Goal: Check status: Check status

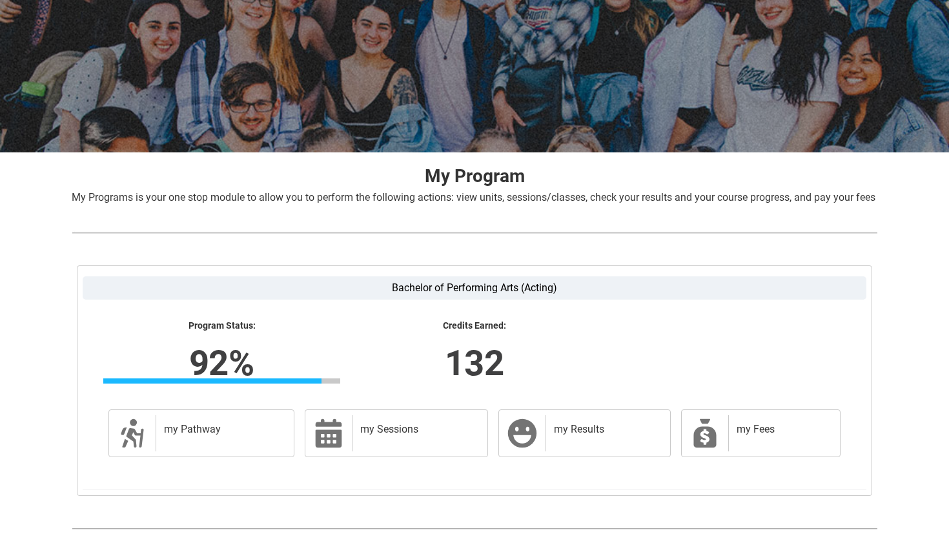
scroll to position [195, 0]
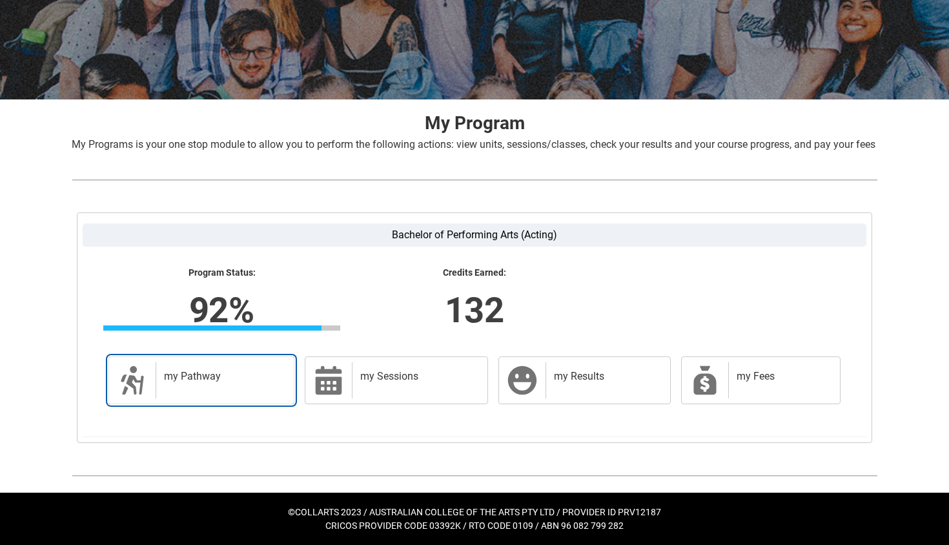
click at [276, 370] on h2 "my Pathway" at bounding box center [222, 376] width 117 height 13
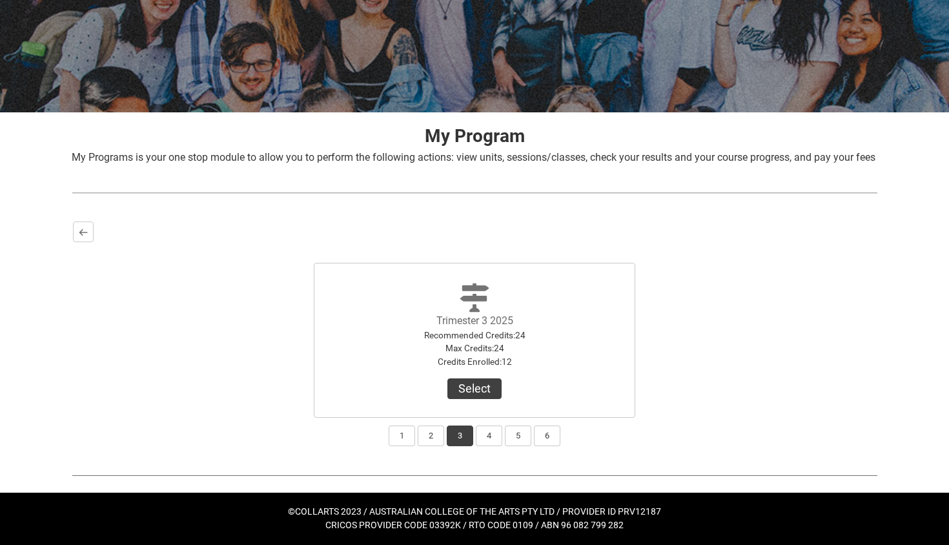
scroll to position [172, 0]
click at [497, 444] on button "4" at bounding box center [489, 436] width 26 height 21
click at [520, 446] on button "5" at bounding box center [518, 436] width 26 height 21
click at [539, 446] on button "6" at bounding box center [547, 436] width 26 height 21
click at [451, 446] on button "3" at bounding box center [460, 436] width 26 height 21
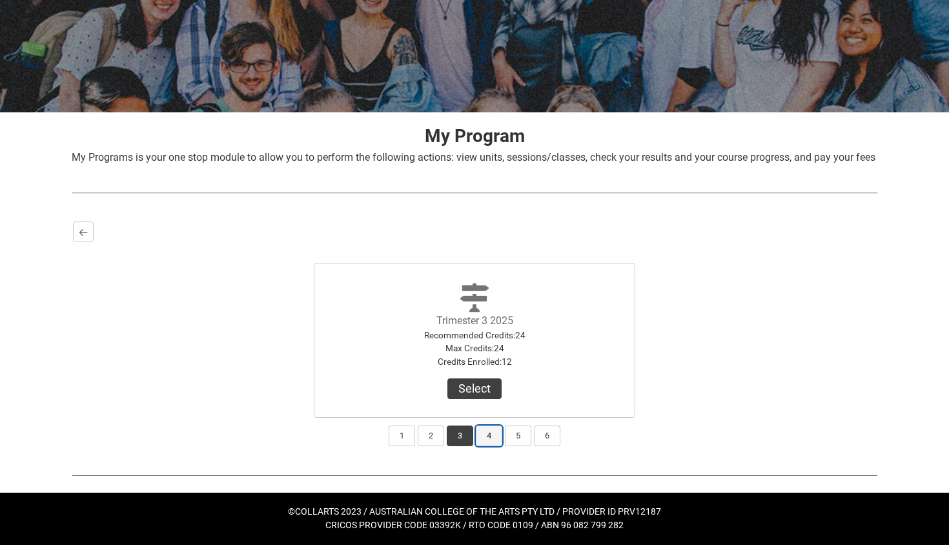
click at [488, 446] on button "4" at bounding box center [489, 436] width 26 height 21
click at [471, 442] on button "3" at bounding box center [460, 436] width 26 height 21
click at [473, 386] on button "Select" at bounding box center [475, 388] width 54 height 21
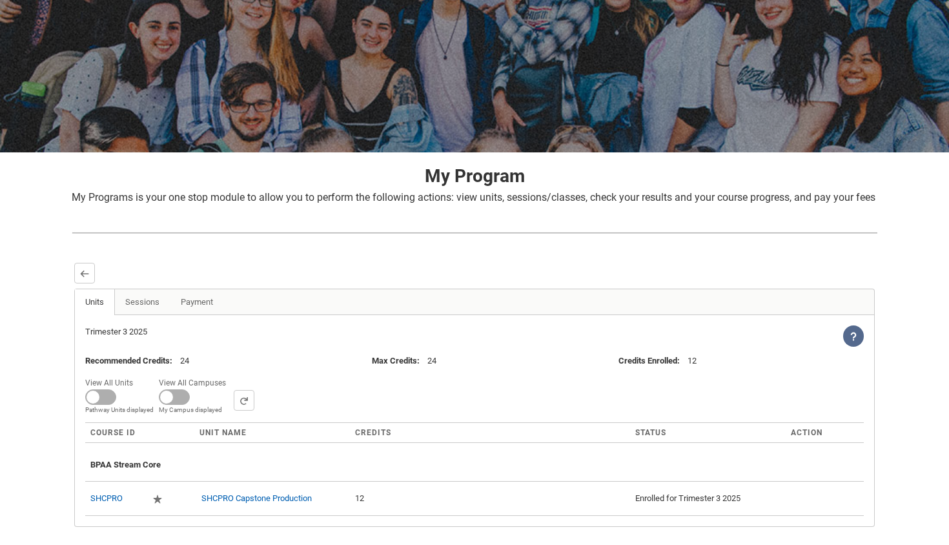
scroll to position [225, 0]
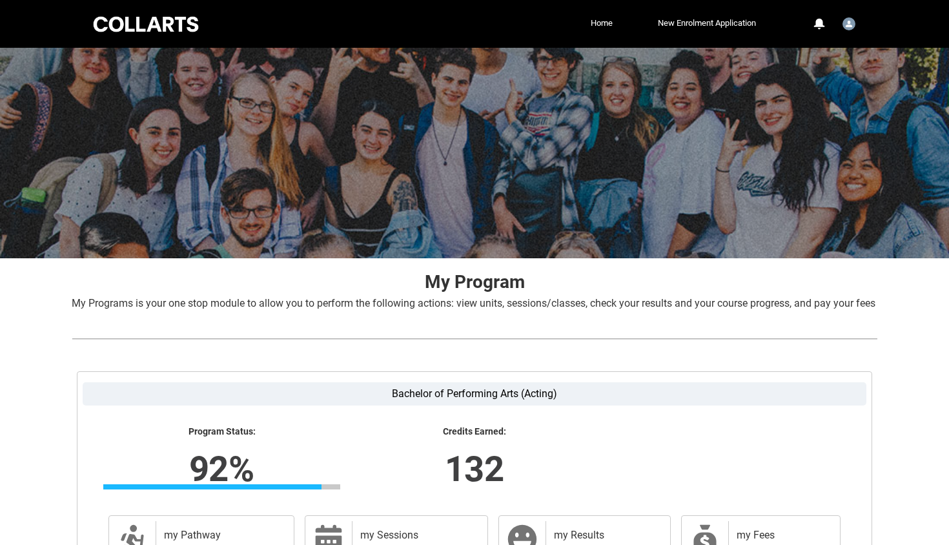
scroll to position [195, 0]
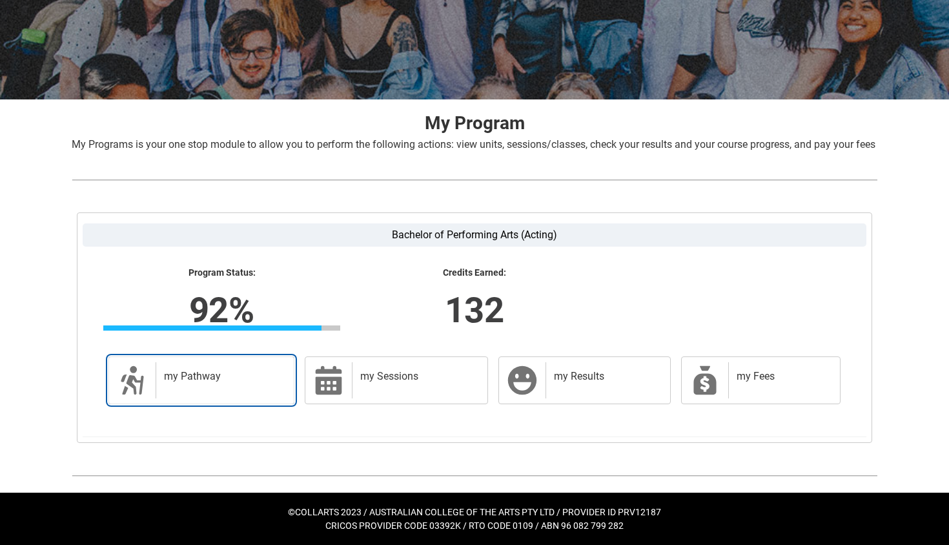
click at [134, 391] on link "my Pathway my Pathway" at bounding box center [201, 380] width 186 height 48
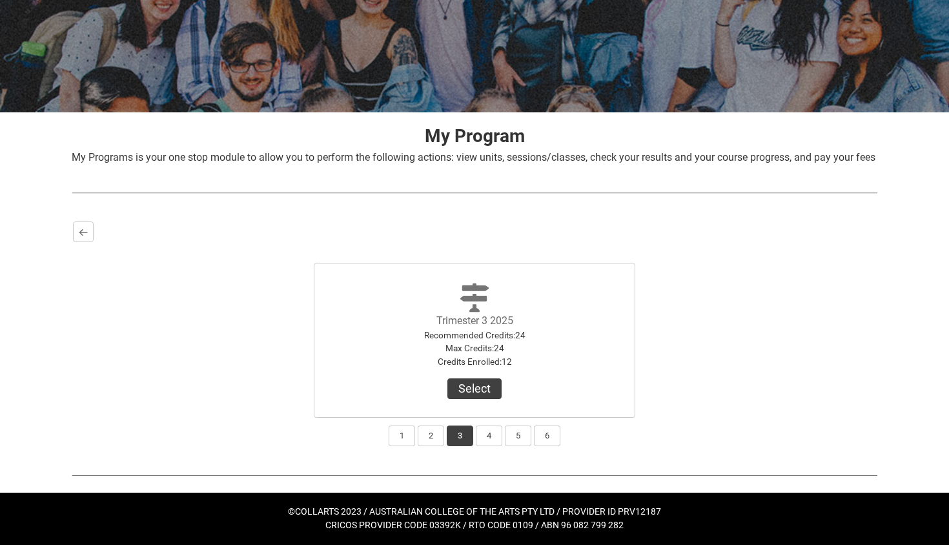
scroll to position [168, 0]
click at [433, 445] on button "2" at bounding box center [431, 436] width 26 height 21
click at [451, 393] on button "View Results" at bounding box center [475, 388] width 88 height 21
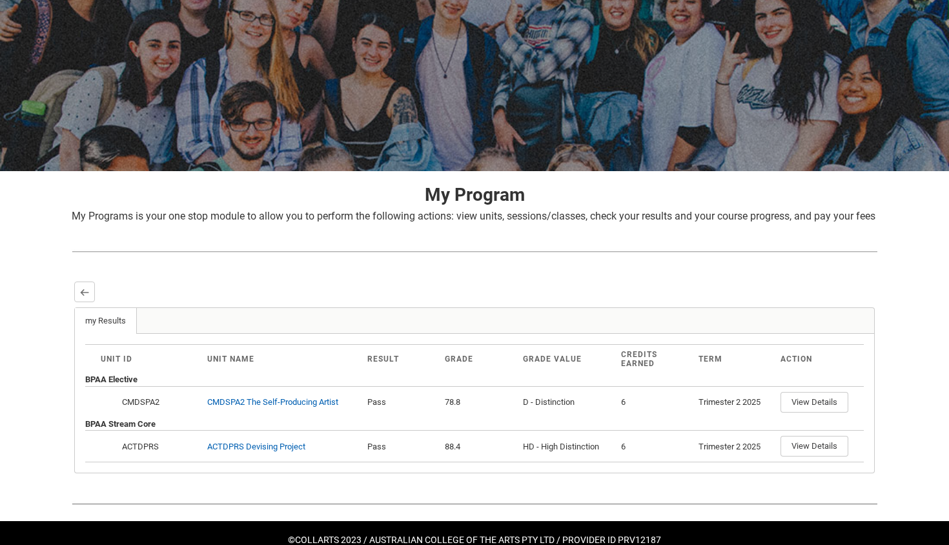
scroll to position [149, 0]
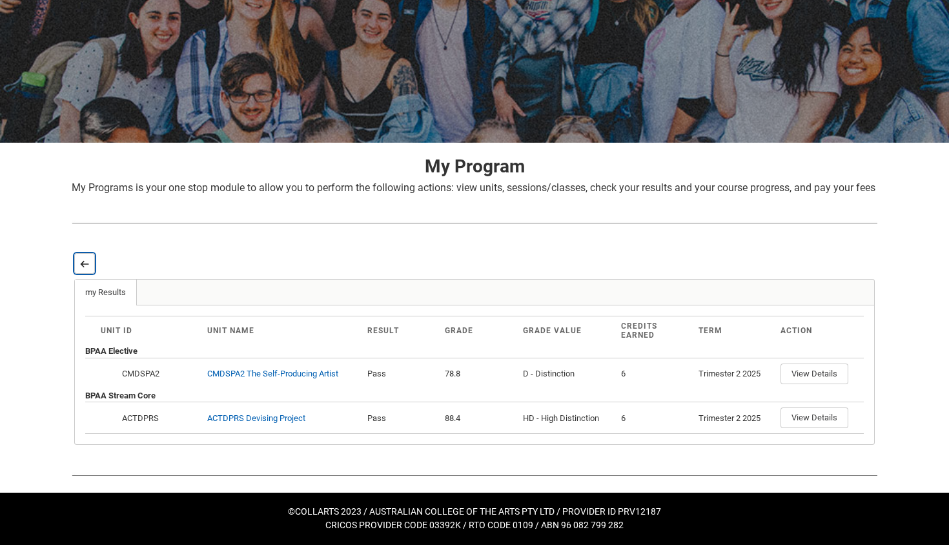
click at [91, 254] on button "Back" at bounding box center [84, 263] width 21 height 21
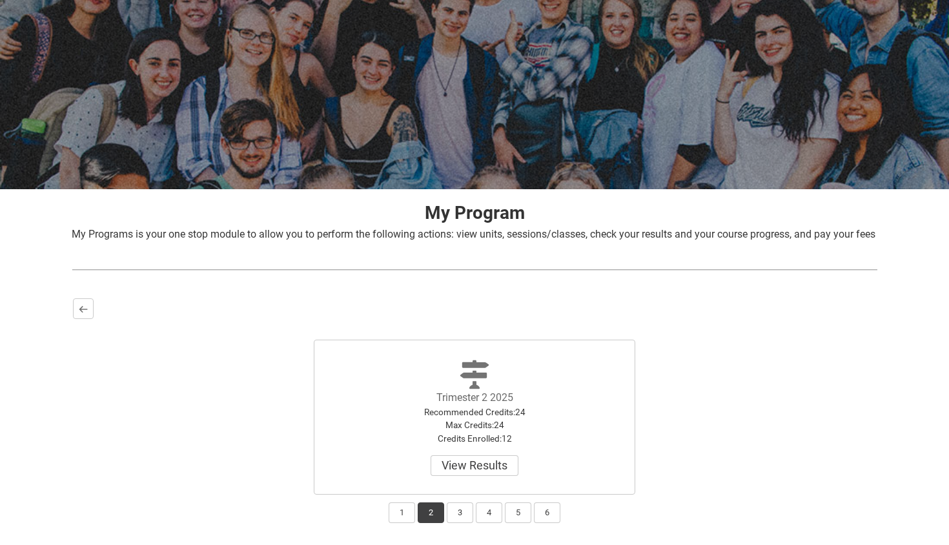
scroll to position [181, 0]
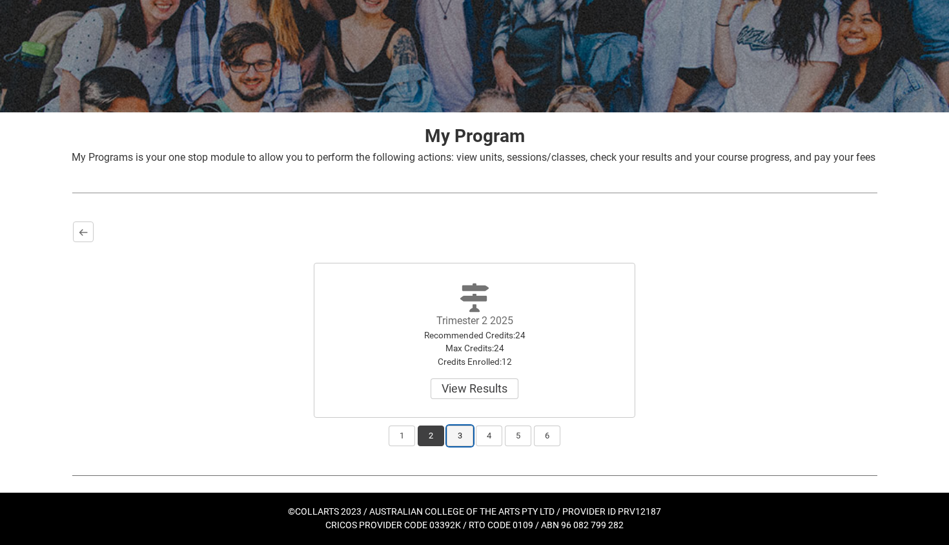
click at [457, 433] on button "3" at bounding box center [460, 436] width 26 height 21
click at [471, 386] on button "Select" at bounding box center [475, 388] width 54 height 21
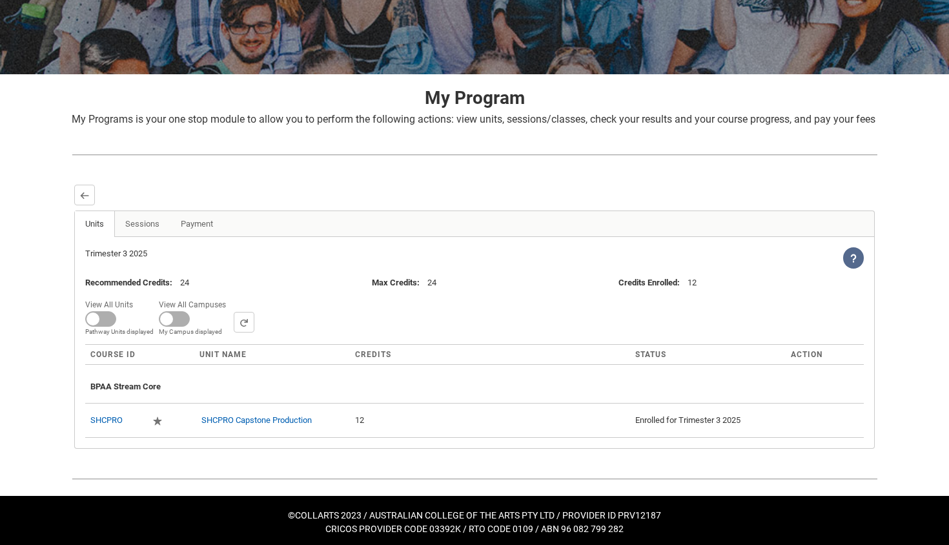
scroll to position [225, 0]
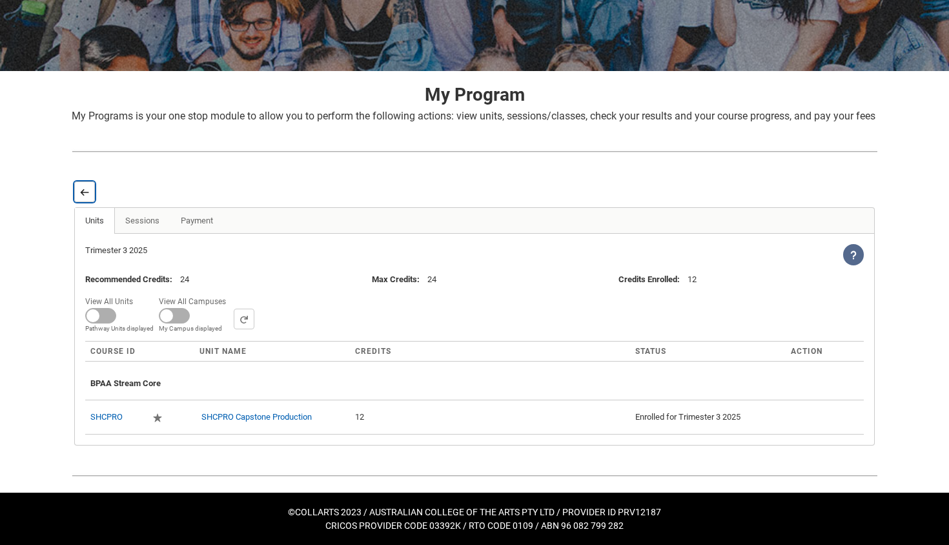
click at [84, 187] on lightning-primitive-icon "button" at bounding box center [84, 192] width 9 height 10
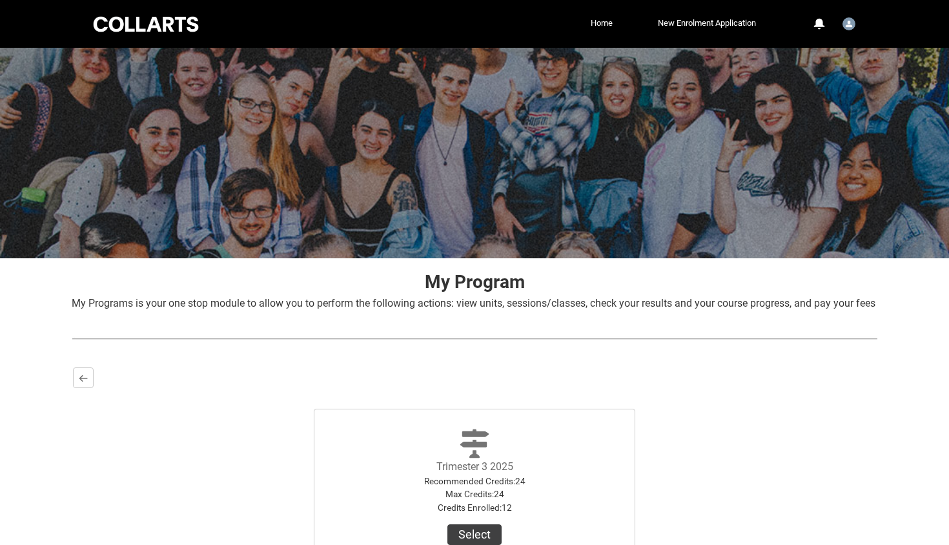
scroll to position [181, 0]
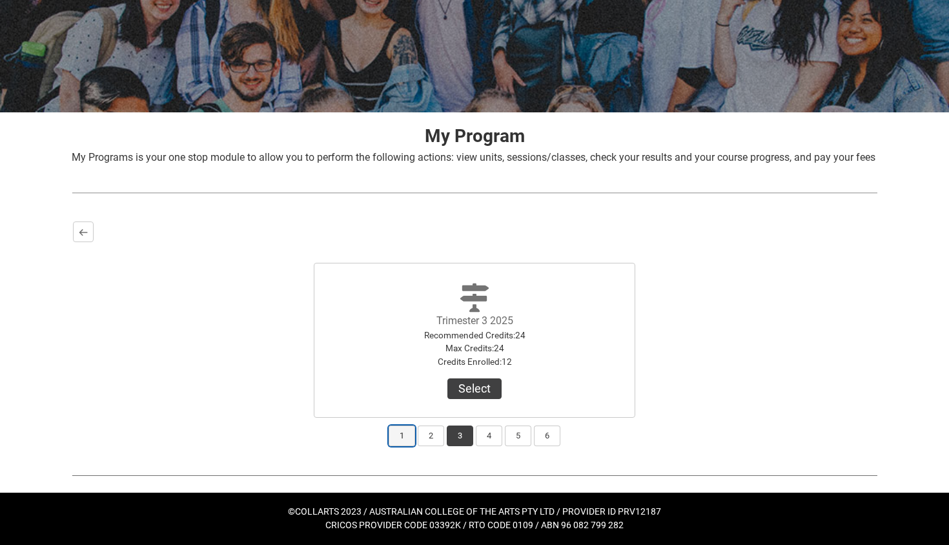
click at [404, 437] on button "1" at bounding box center [402, 436] width 26 height 21
click at [479, 439] on button "4" at bounding box center [489, 436] width 26 height 21
click at [467, 439] on button "3" at bounding box center [460, 436] width 26 height 21
click at [492, 433] on button "4" at bounding box center [489, 436] width 26 height 21
click at [470, 437] on button "3" at bounding box center [460, 436] width 26 height 21
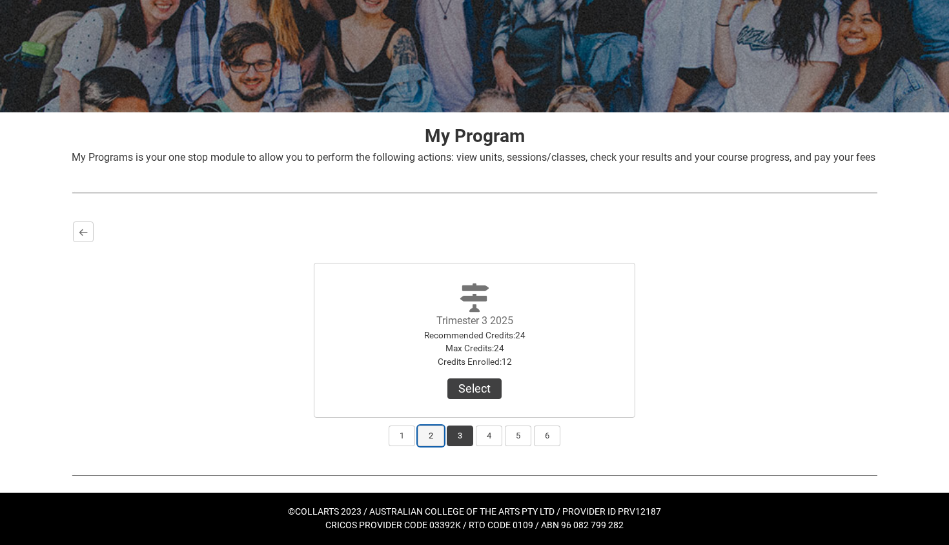
click at [437, 437] on button "2" at bounding box center [431, 436] width 26 height 21
click at [413, 438] on div "1 2 3 4 5 6" at bounding box center [474, 432] width 803 height 28
click at [399, 429] on button "1" at bounding box center [402, 436] width 26 height 21
click at [490, 384] on button "View Results" at bounding box center [475, 388] width 88 height 21
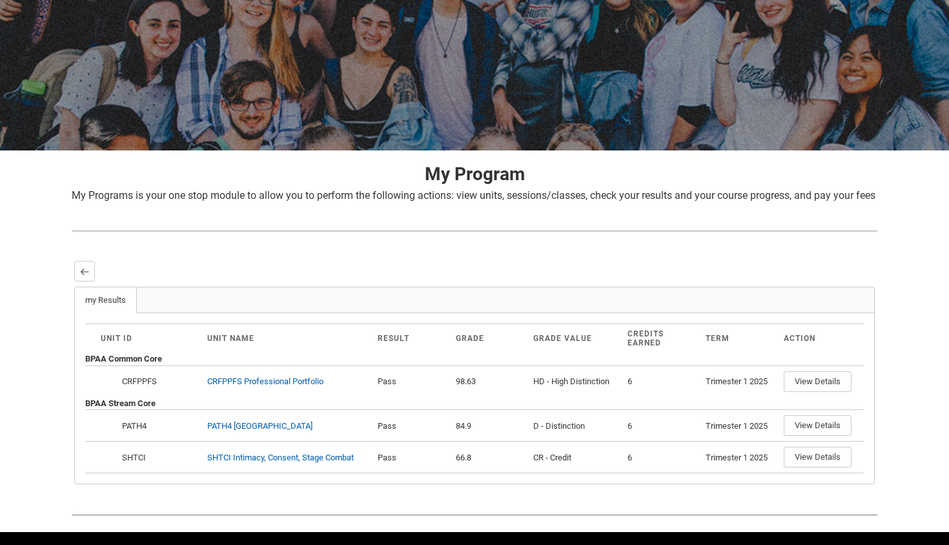
scroll to position [183, 0]
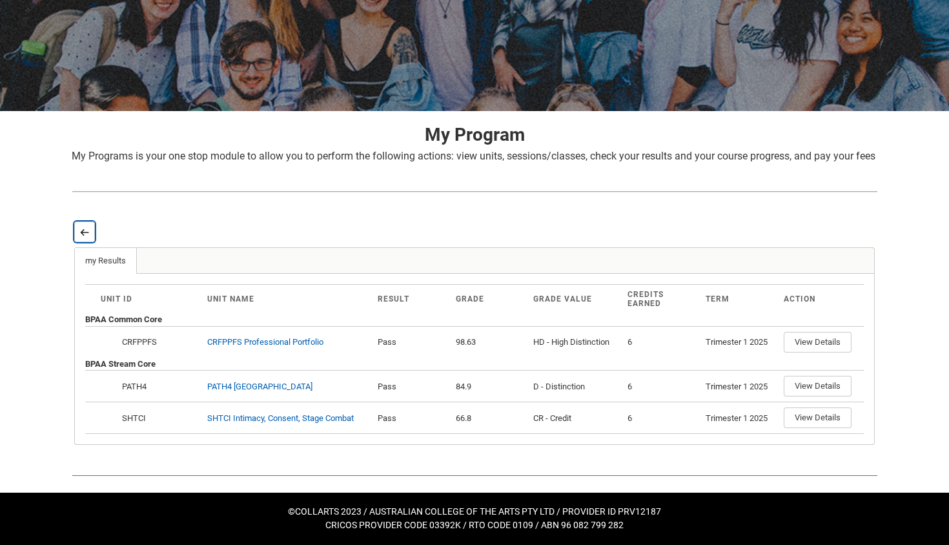
click at [79, 222] on button "Back" at bounding box center [84, 232] width 21 height 21
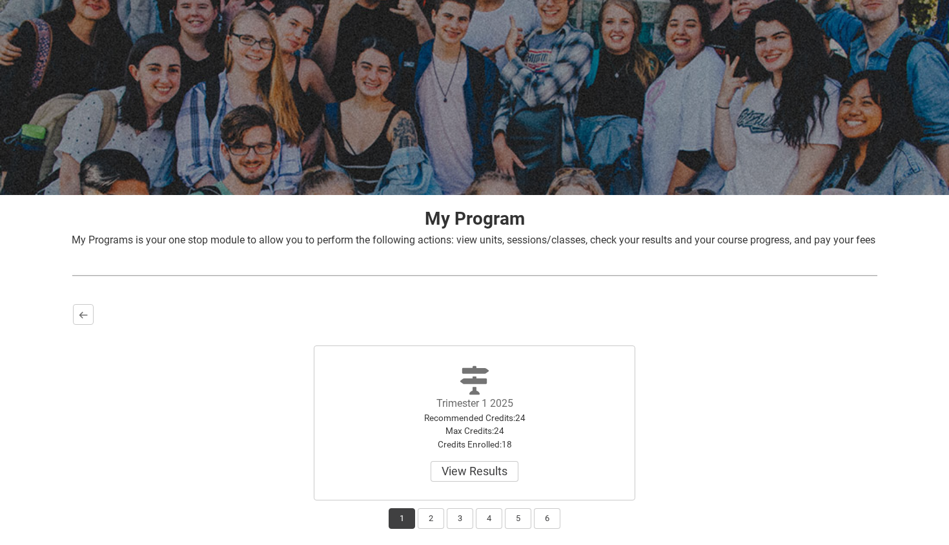
scroll to position [181, 0]
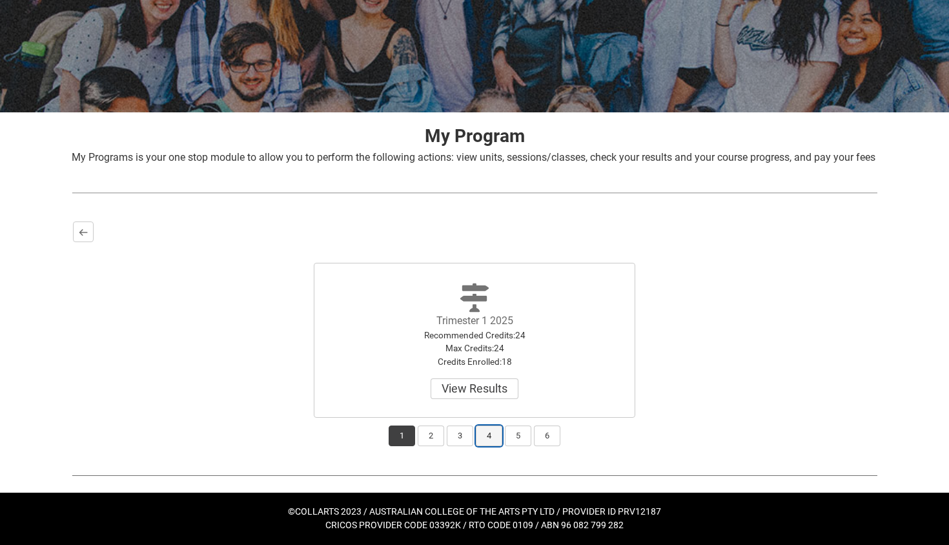
click at [502, 439] on button "4" at bounding box center [489, 436] width 26 height 21
click at [462, 434] on button "3" at bounding box center [460, 436] width 26 height 21
click at [475, 381] on button "Select" at bounding box center [475, 388] width 54 height 21
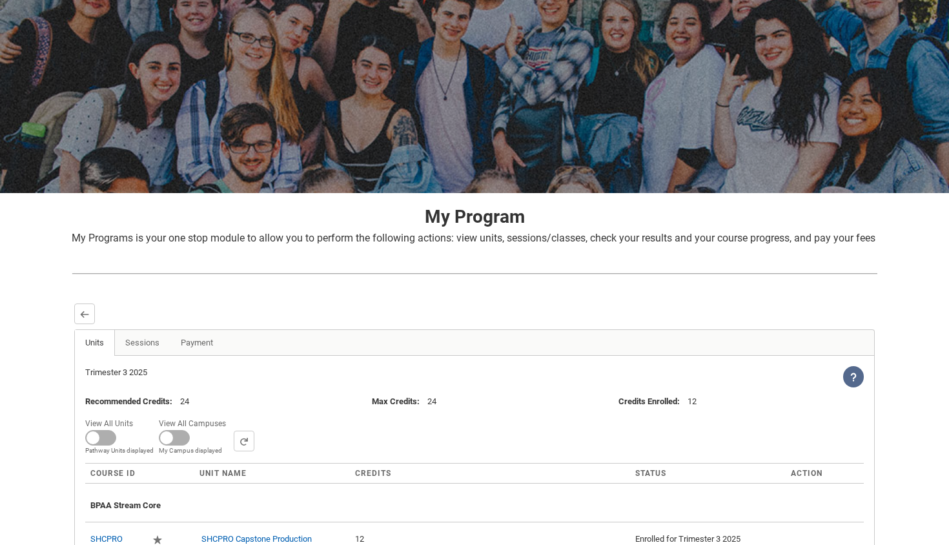
scroll to position [225, 0]
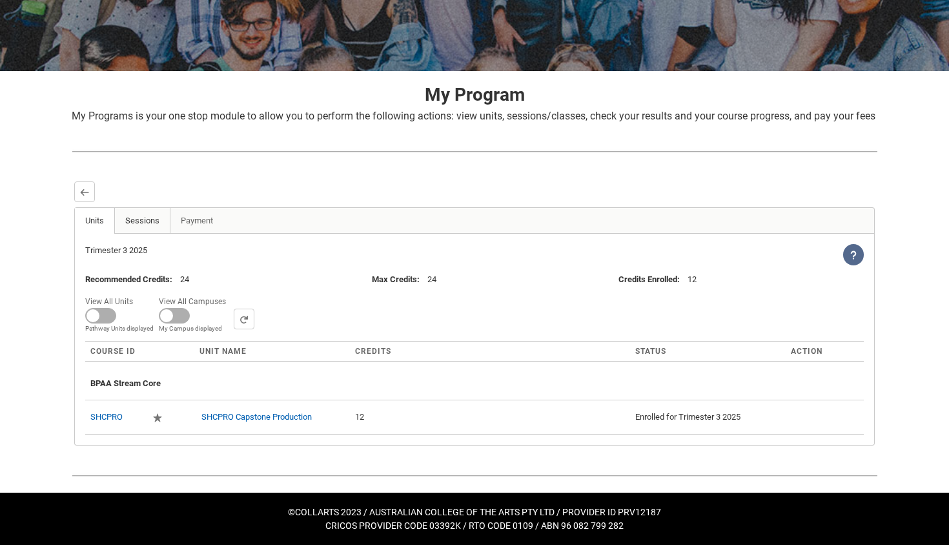
click at [154, 208] on link "Sessions" at bounding box center [142, 221] width 56 height 26
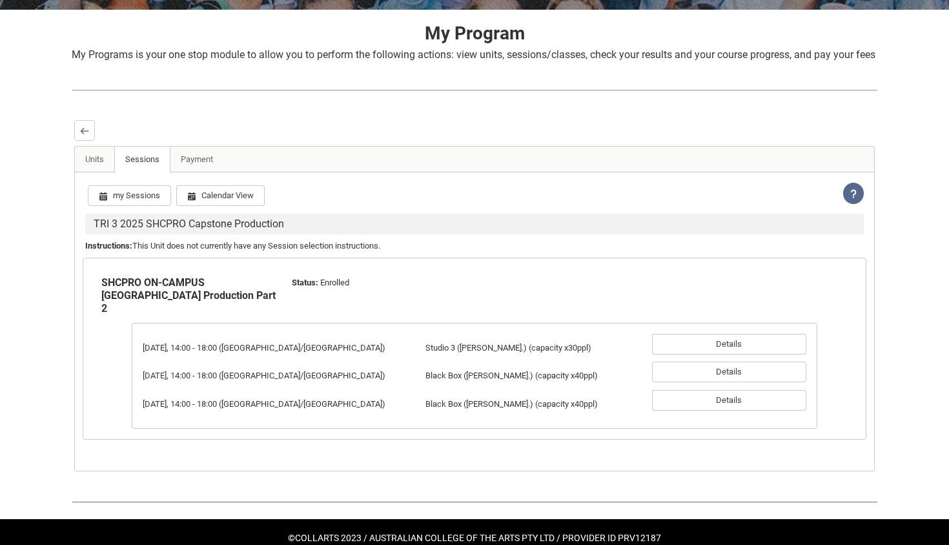
scroll to position [304, 0]
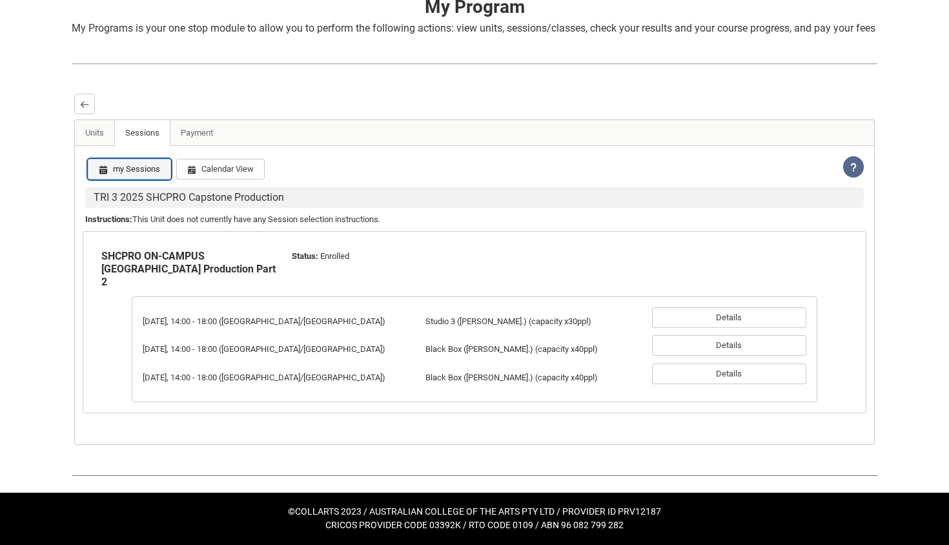
click at [118, 162] on button "my Sessions" at bounding box center [129, 169] width 83 height 21
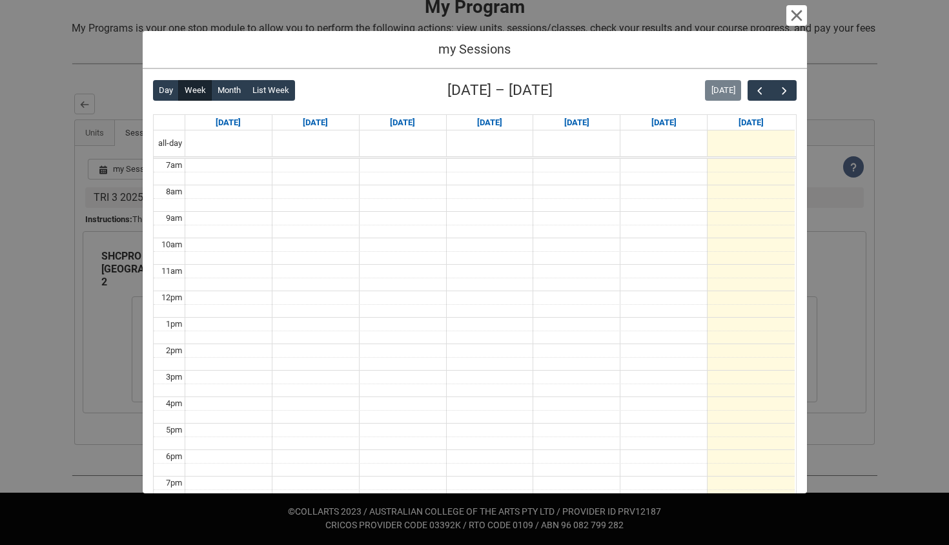
scroll to position [3, 0]
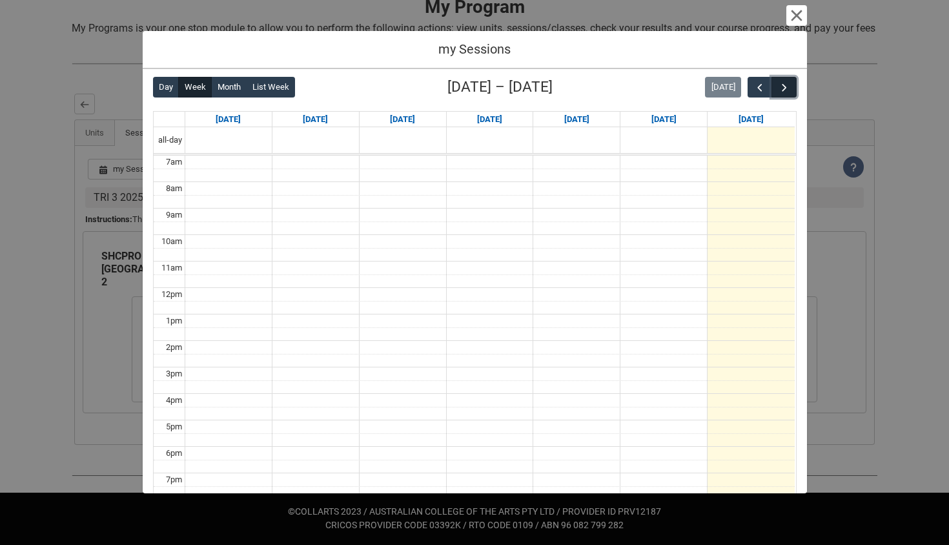
click at [775, 96] on button "button" at bounding box center [784, 87] width 25 height 21
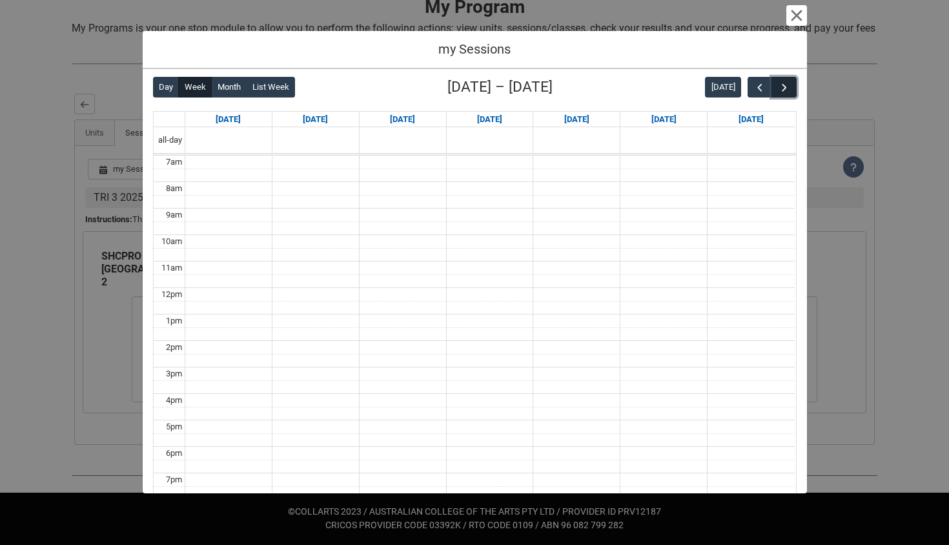
click at [781, 94] on span "button" at bounding box center [784, 87] width 13 height 13
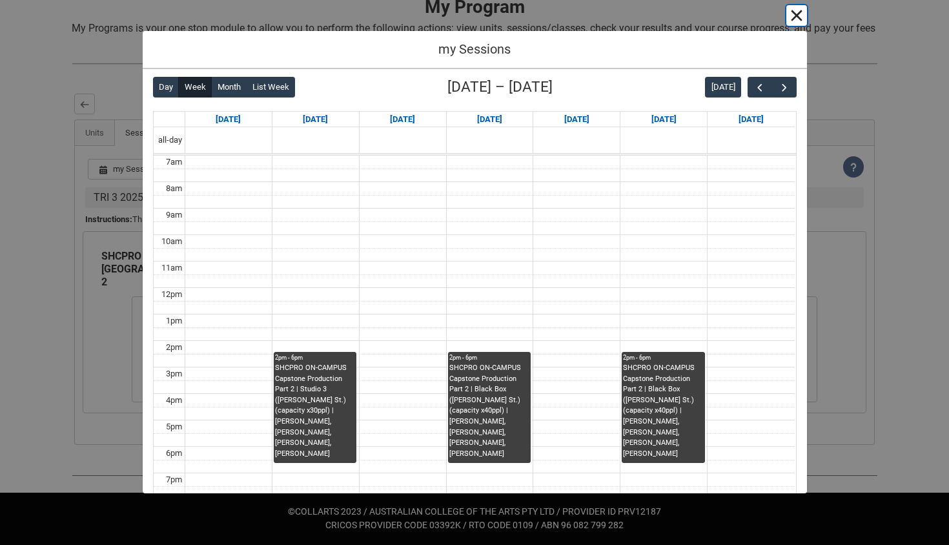
click at [803, 8] on button "Cancel and close" at bounding box center [797, 15] width 21 height 21
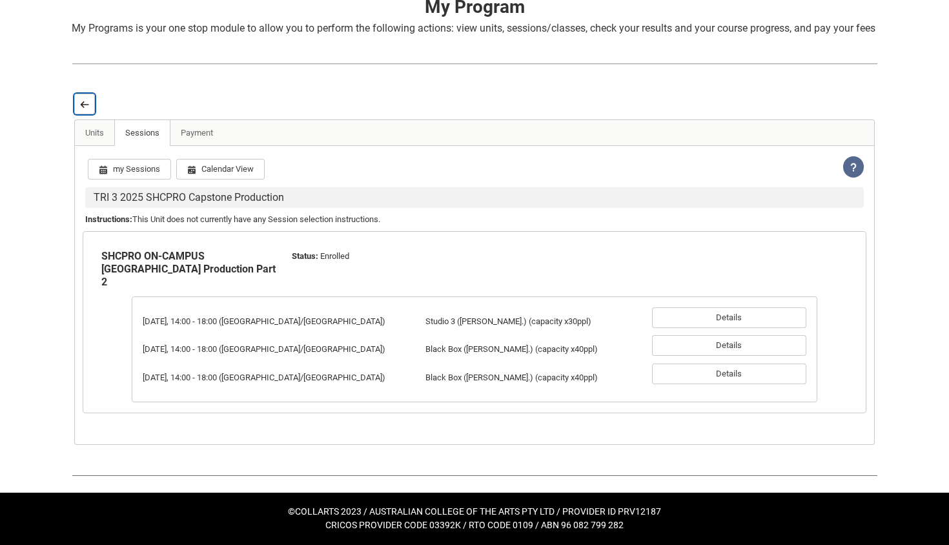
click at [84, 99] on lightning-primitive-icon "button" at bounding box center [84, 104] width 9 height 10
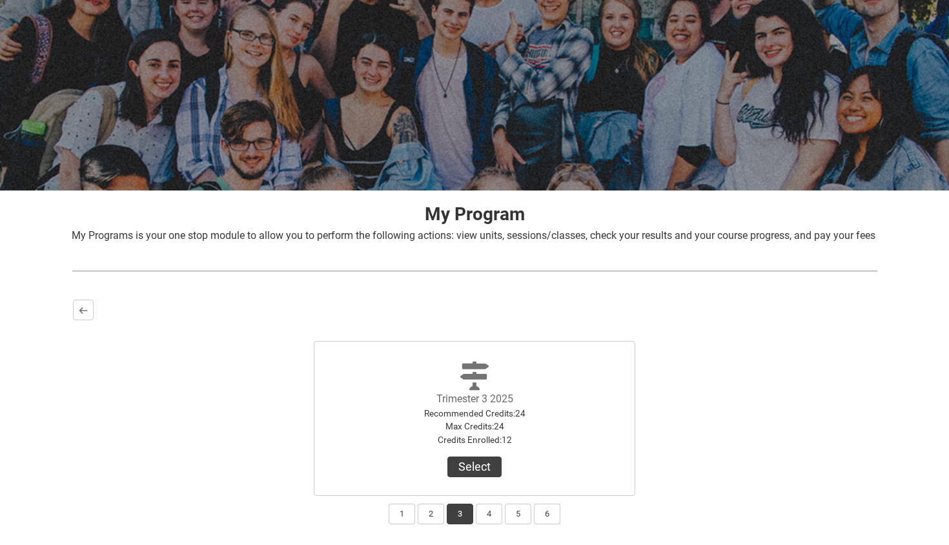
scroll to position [181, 0]
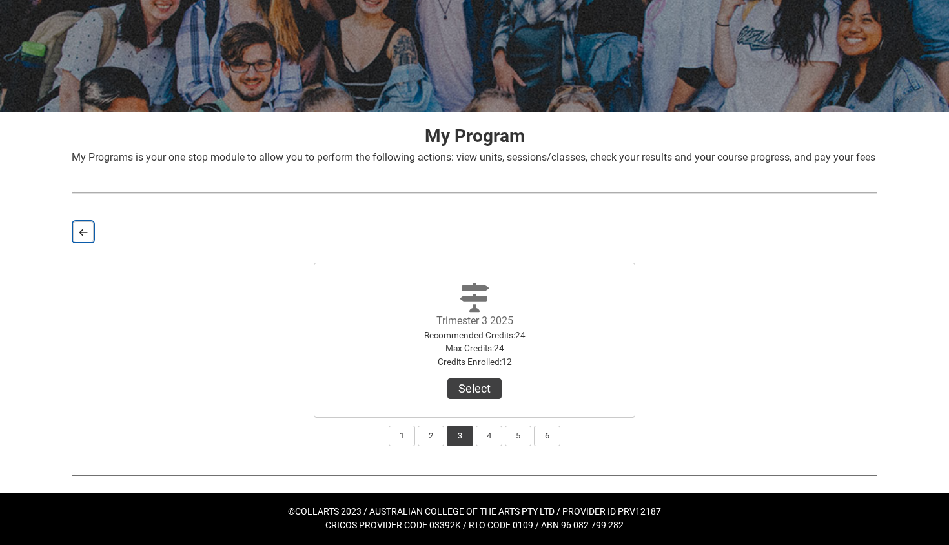
click at [87, 227] on lightning-primitive-icon "button" at bounding box center [83, 232] width 9 height 10
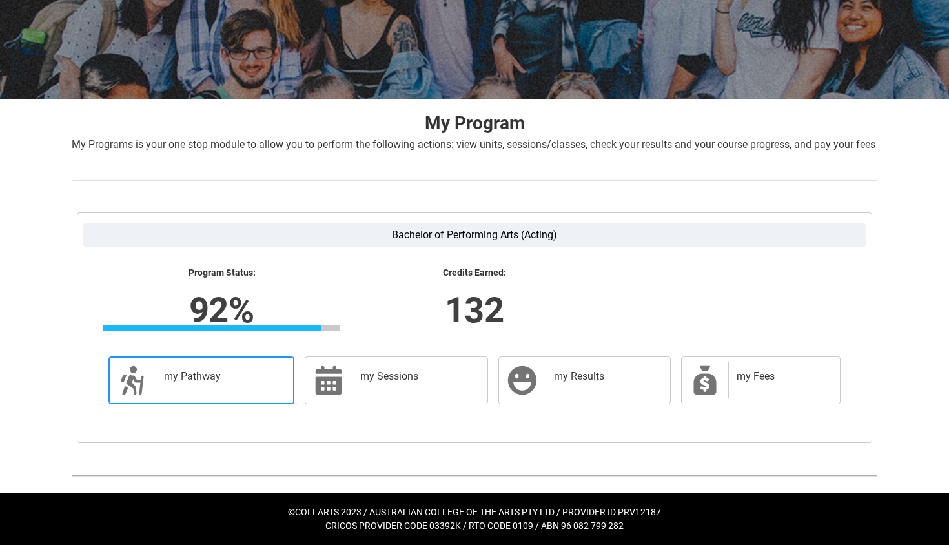
scroll to position [195, 0]
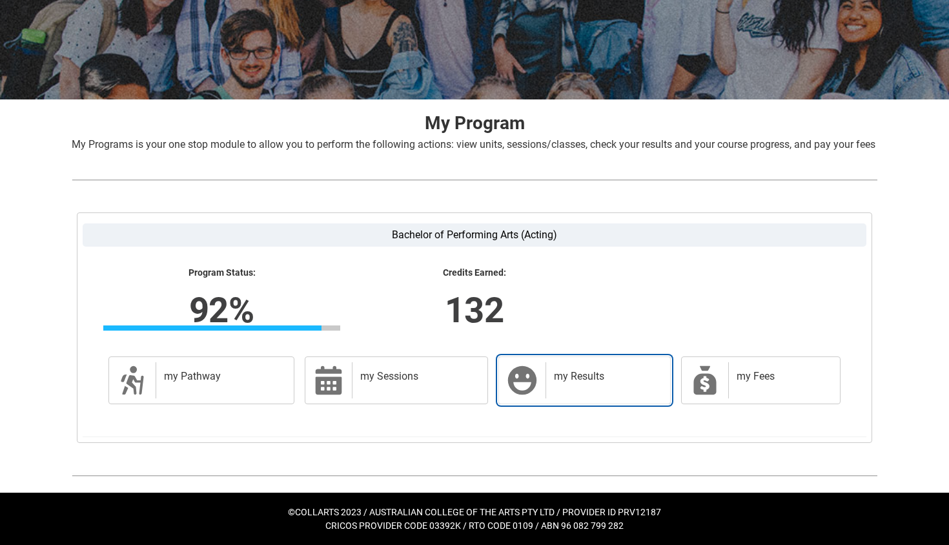
click at [630, 379] on div "my Results" at bounding box center [605, 380] width 119 height 36
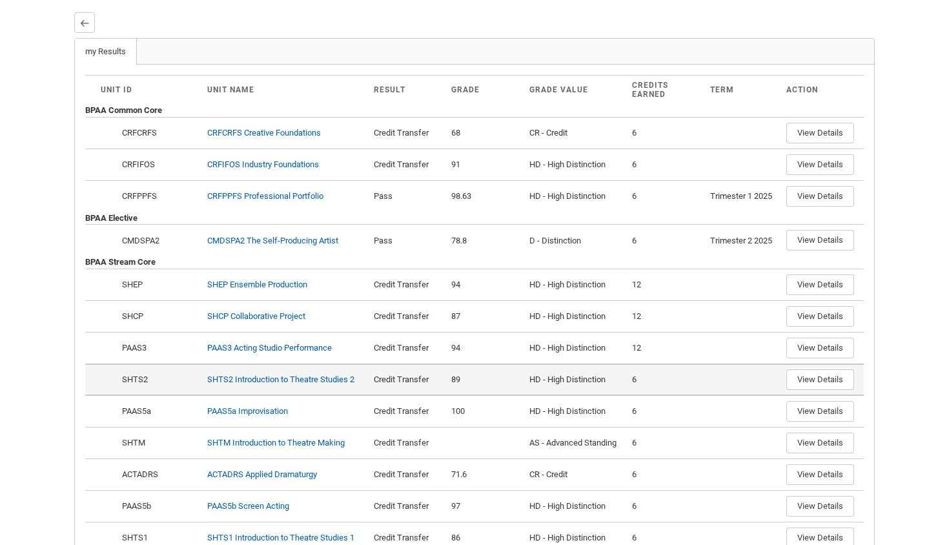
scroll to position [356, 0]
